Goal: Understand process/instructions: Learn how to perform a task or action

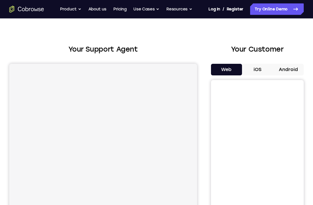
click at [290, 73] on button "Android" at bounding box center [288, 70] width 31 height 12
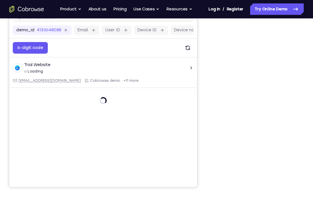
scroll to position [90, 0]
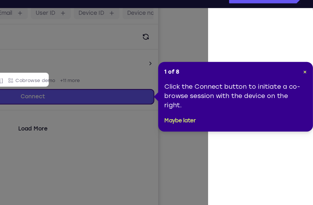
click at [306, 64] on span "×" at bounding box center [307, 66] width 3 height 5
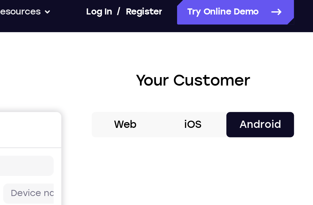
scroll to position [0, 0]
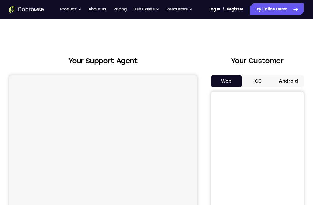
click at [295, 86] on button "Android" at bounding box center [288, 81] width 31 height 12
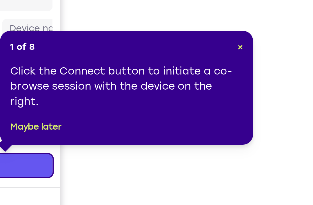
click at [170, 102] on div "1 of 8 × Click the Connect button to initiate a co-browse session with the devi…" at bounding box center [228, 128] width 116 height 52
click at [278, 107] on span "×" at bounding box center [279, 109] width 3 height 5
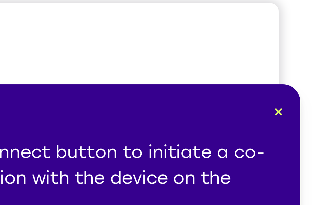
click at [302, 118] on button "×" at bounding box center [303, 121] width 3 height 6
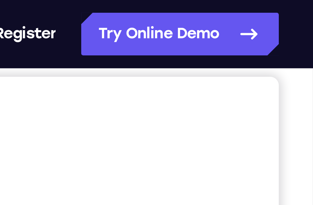
scroll to position [57, 0]
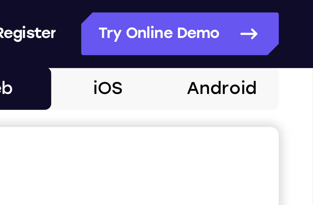
click at [273, 25] on button "Android" at bounding box center [288, 24] width 31 height 12
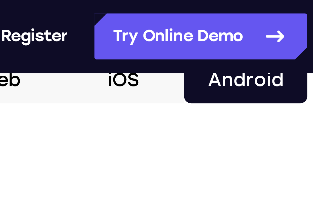
scroll to position [58, 0]
